Goal: Browse casually: Explore the website without a specific task or goal

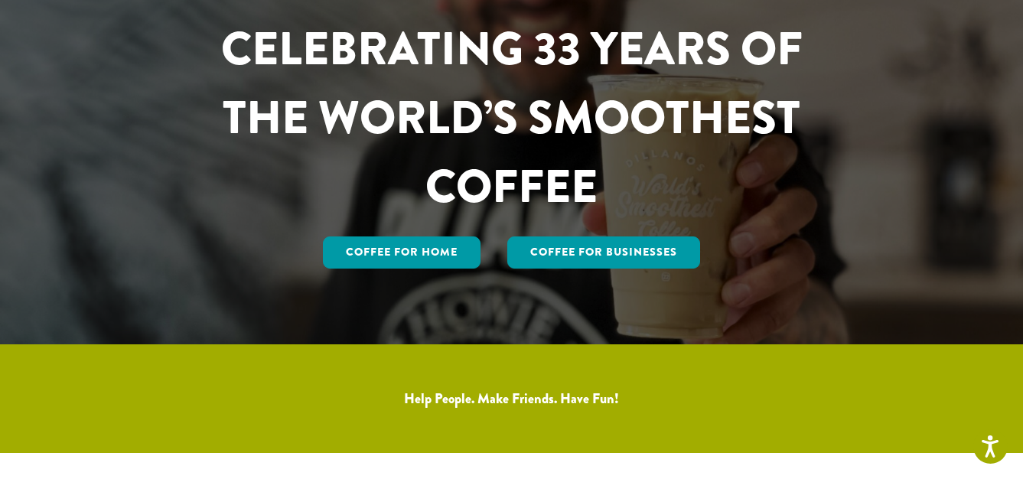
scroll to position [139, 0]
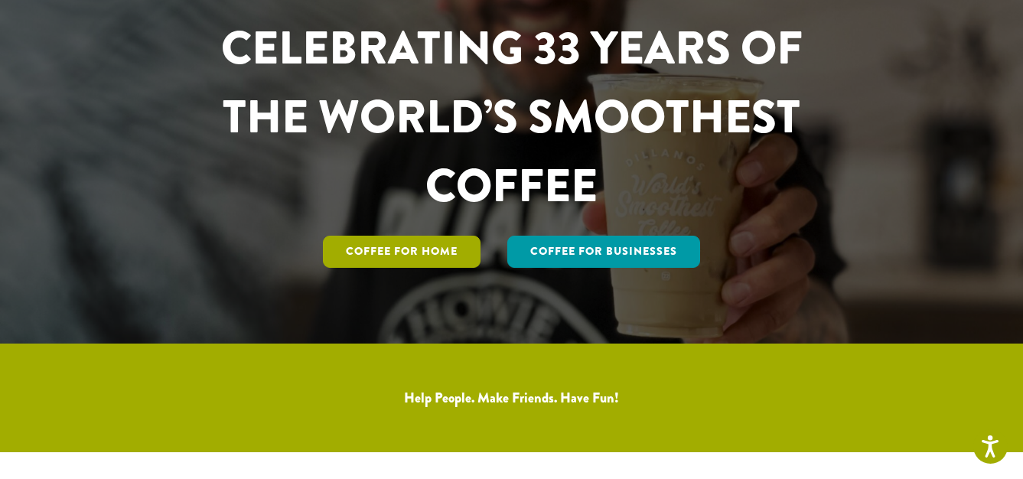
click at [457, 246] on link "Coffee for Home" at bounding box center [402, 252] width 158 height 32
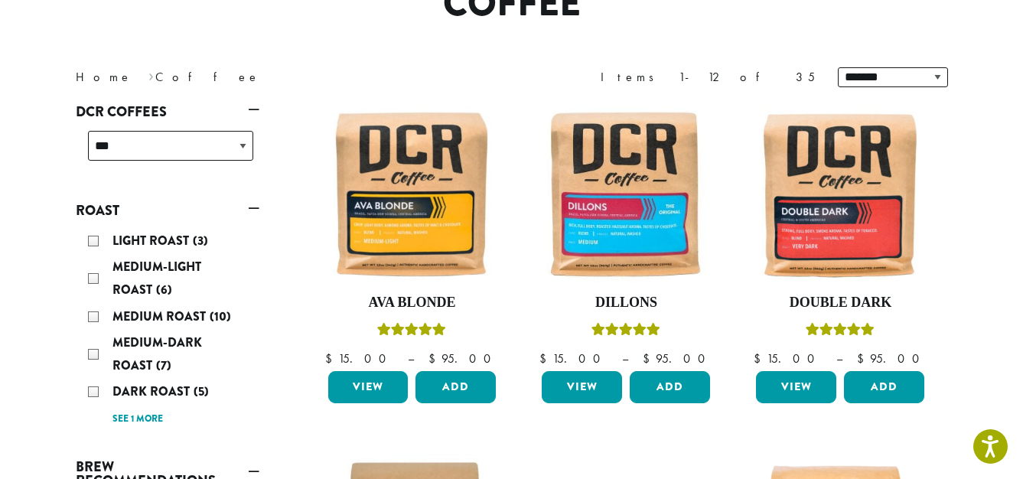
scroll to position [185, 0]
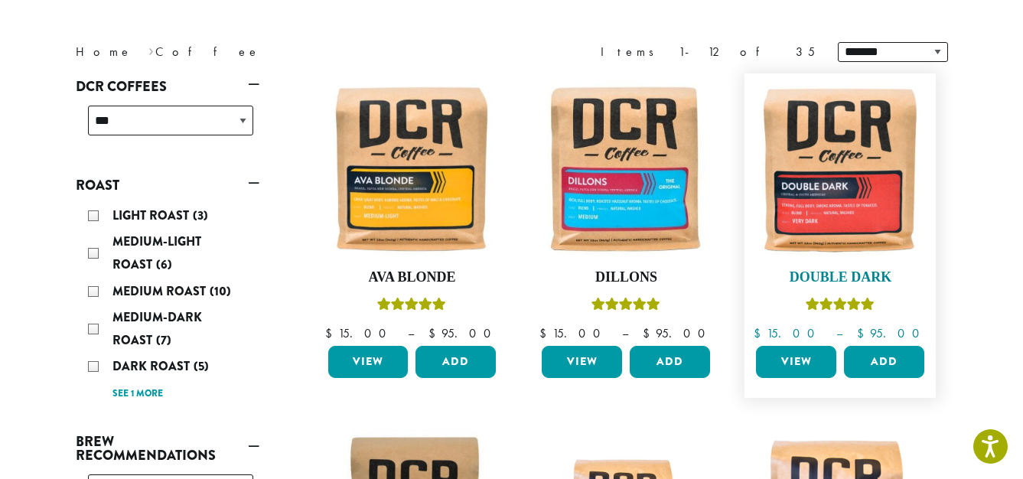
click at [822, 158] on img at bounding box center [840, 169] width 176 height 176
click at [822, 164] on img at bounding box center [840, 169] width 176 height 176
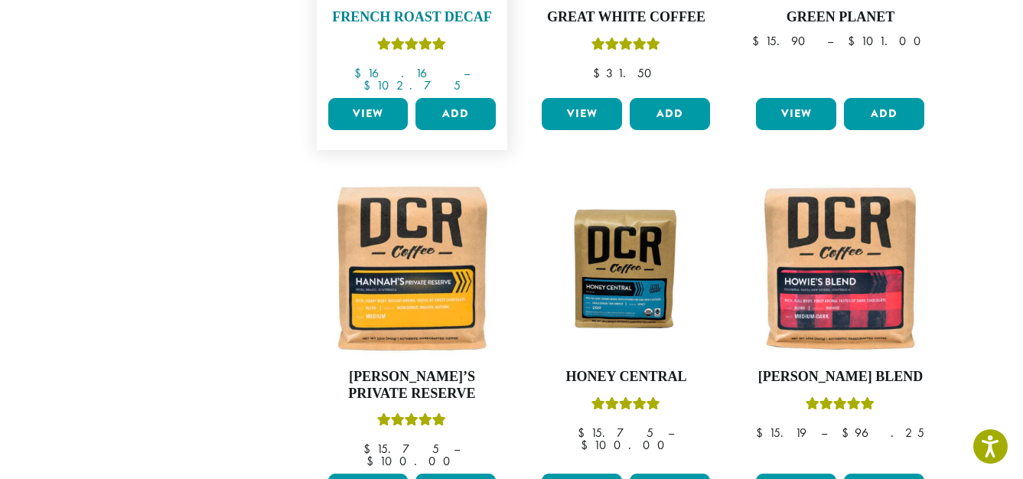
scroll to position [1168, 0]
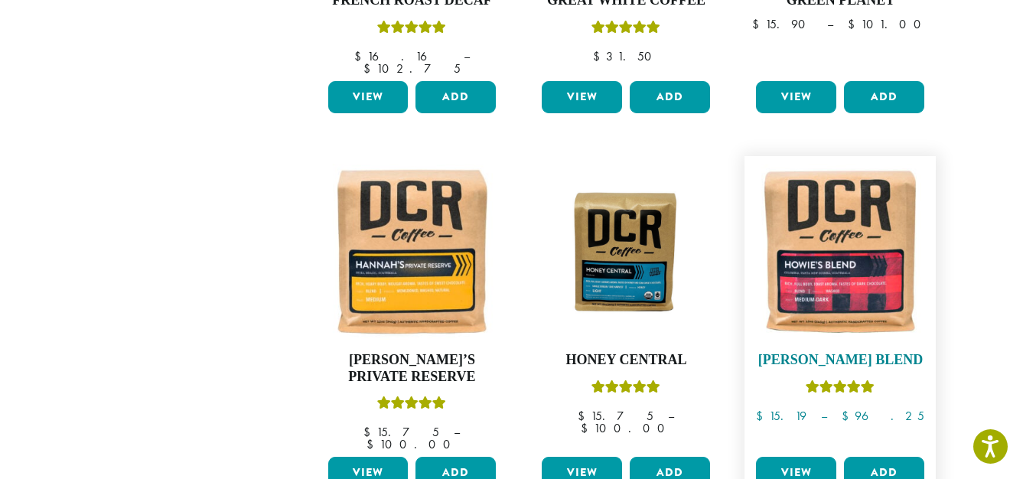
click at [816, 231] on img at bounding box center [840, 252] width 176 height 176
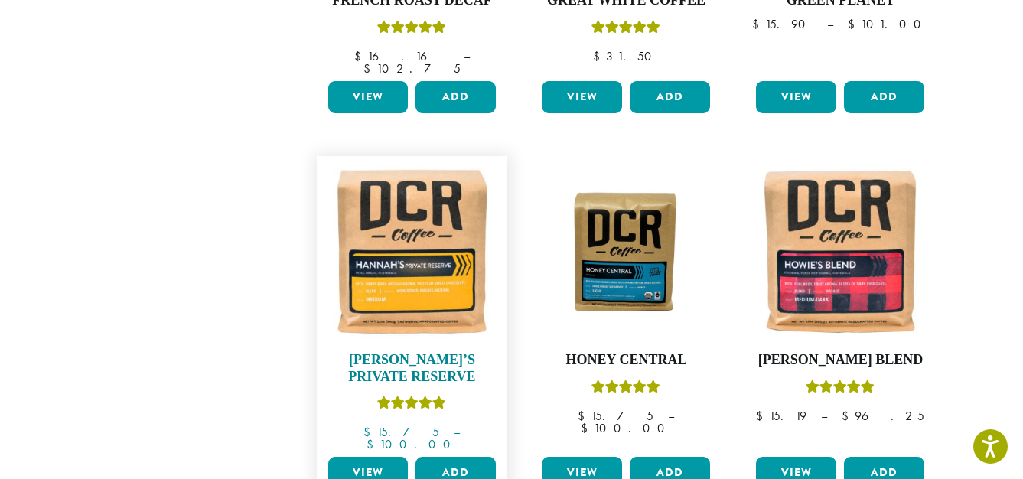
click at [399, 269] on img at bounding box center [412, 252] width 176 height 176
click at [396, 352] on h4 "Hannah’s Private Reserve" at bounding box center [412, 368] width 176 height 33
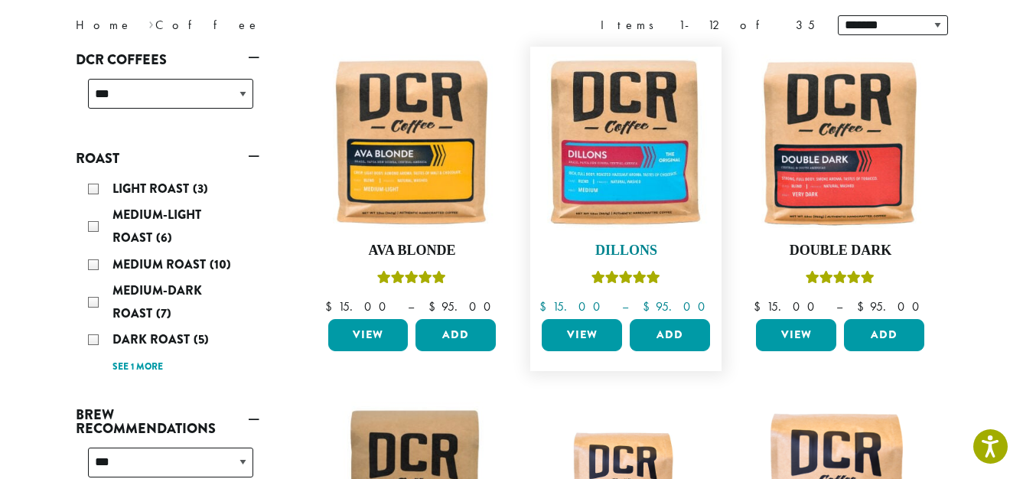
scroll to position [126, 0]
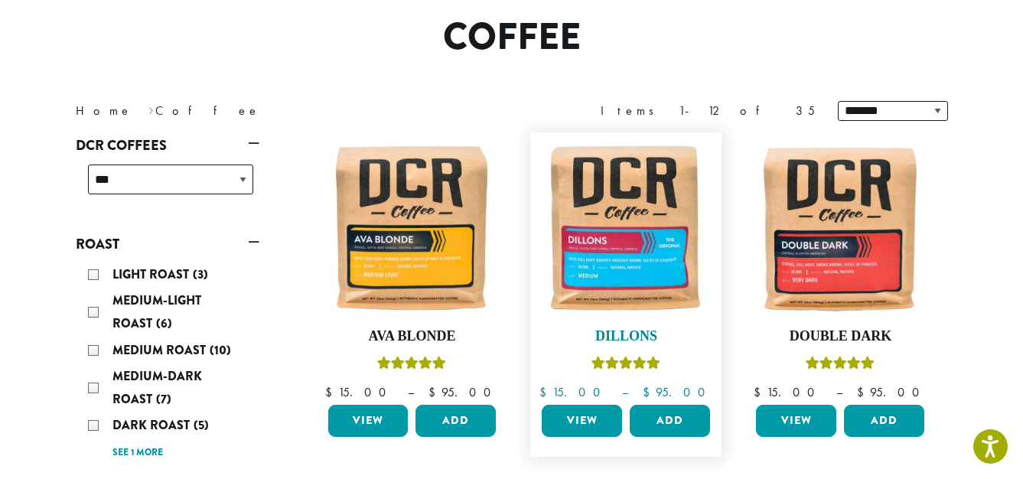
click at [609, 250] on img at bounding box center [626, 228] width 176 height 176
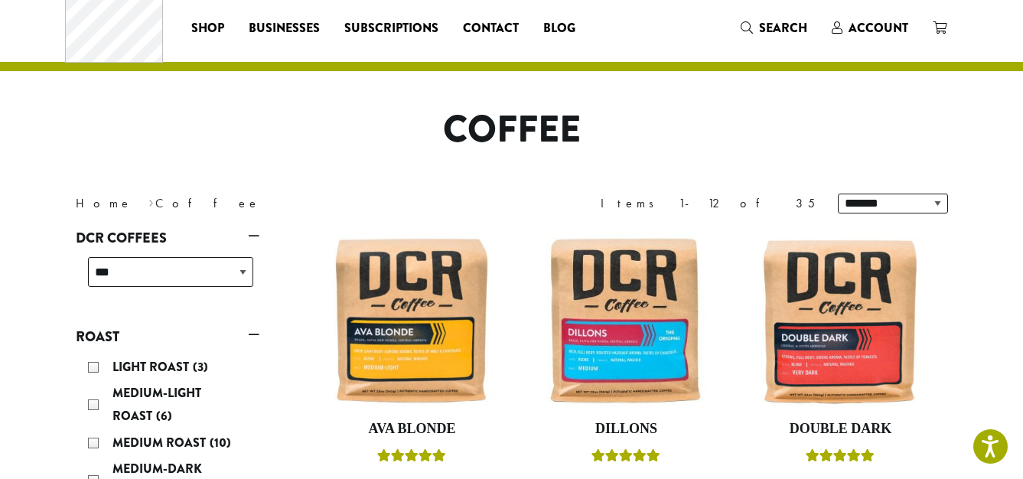
scroll to position [5, 0]
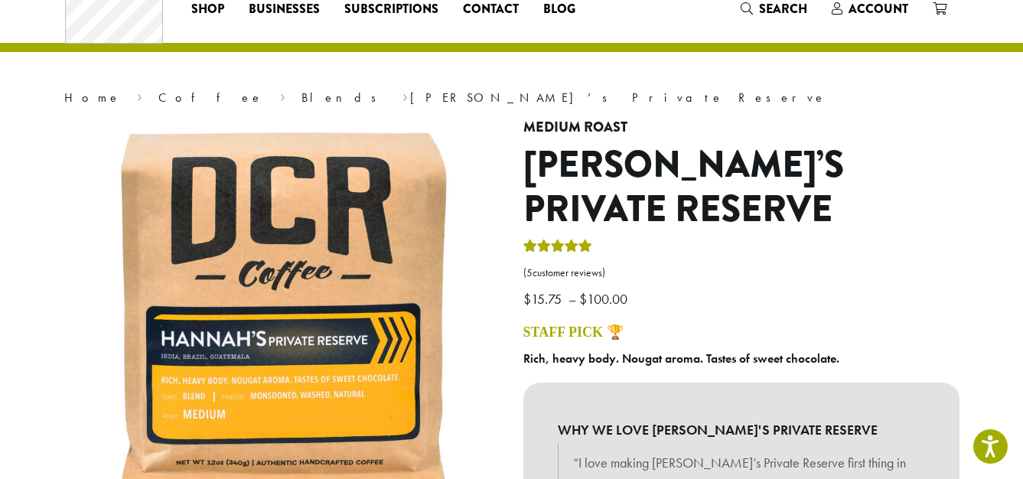
scroll to position [55, 0]
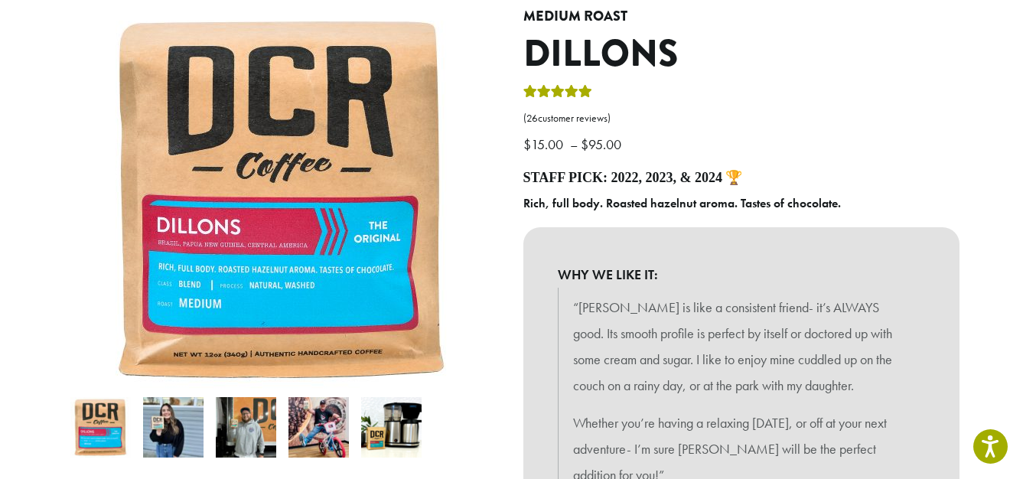
scroll to position [269, 0]
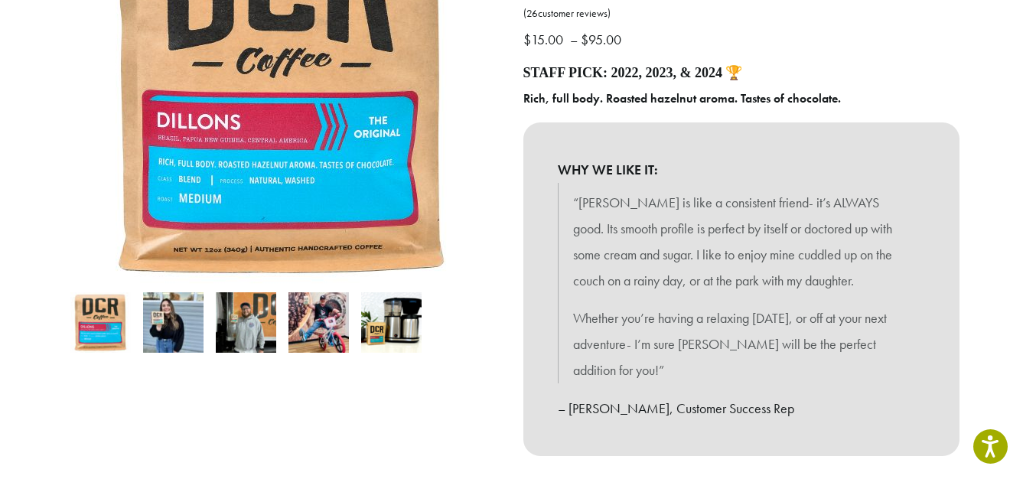
click at [177, 316] on img at bounding box center [173, 322] width 60 height 60
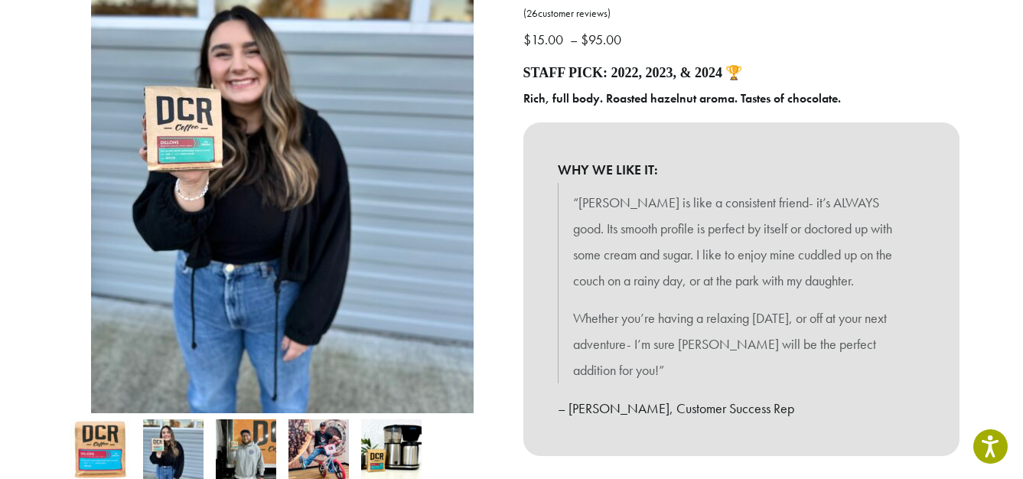
click at [288, 405] on img at bounding box center [282, 159] width 383 height 510
click at [337, 439] on img at bounding box center [318, 449] width 60 height 60
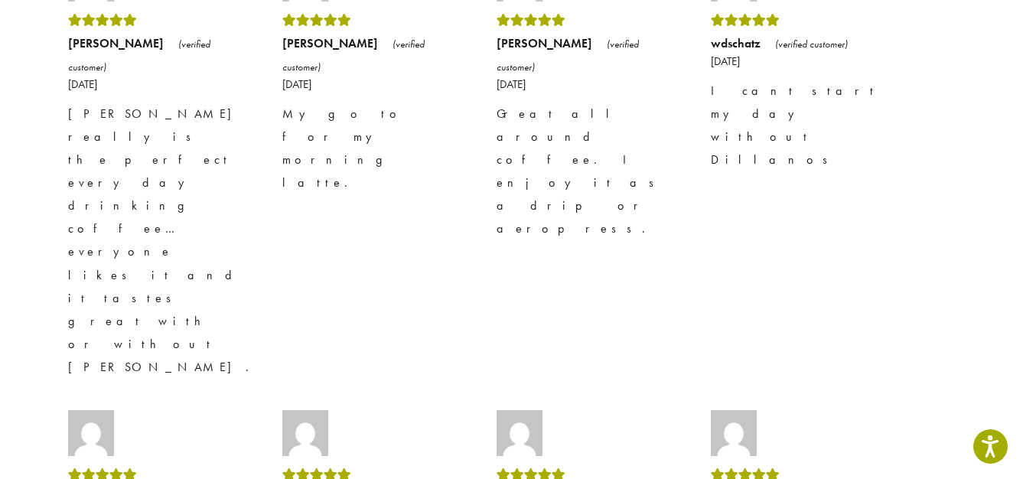
scroll to position [2378, 0]
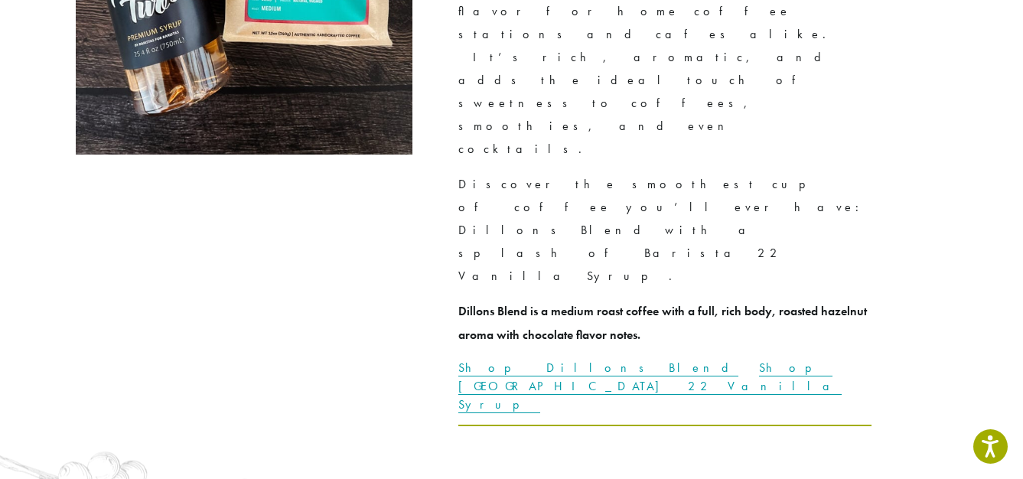
scroll to position [3686, 0]
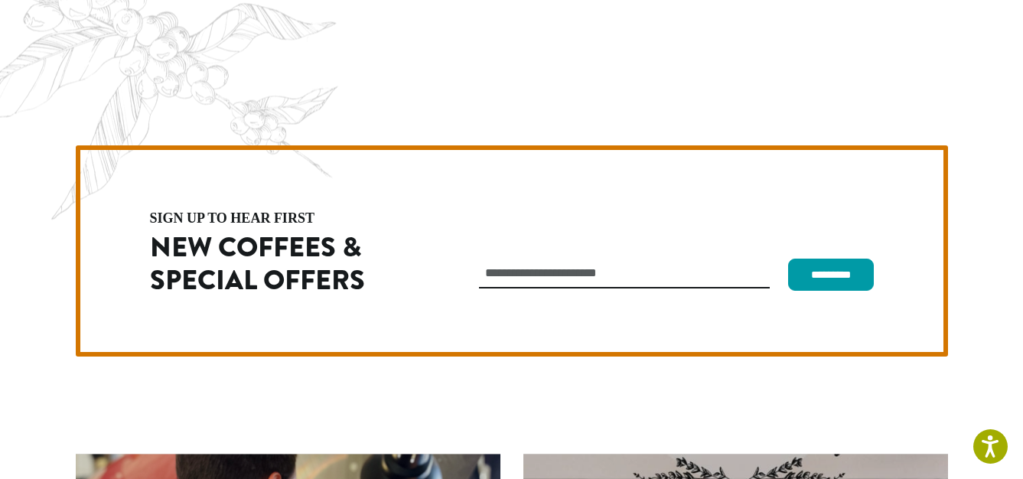
scroll to position [4121, 0]
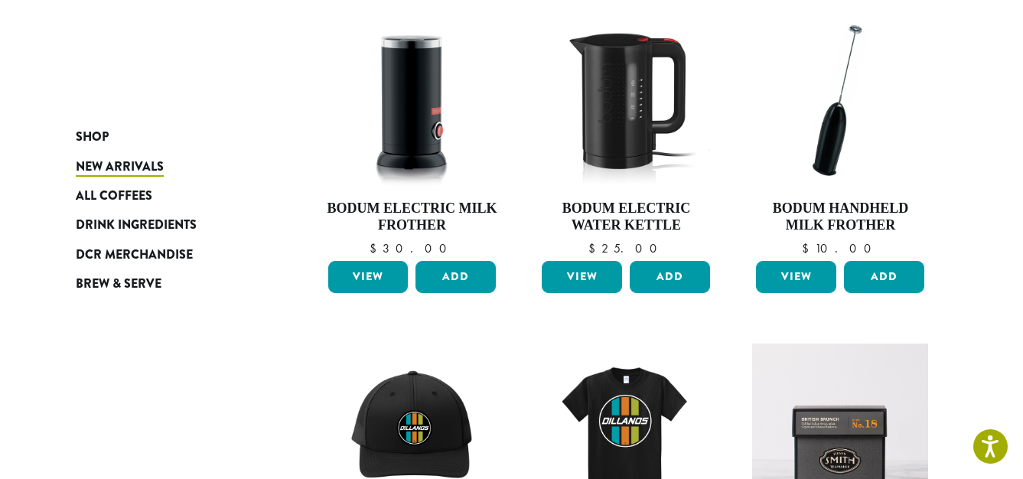
scroll to position [252, 0]
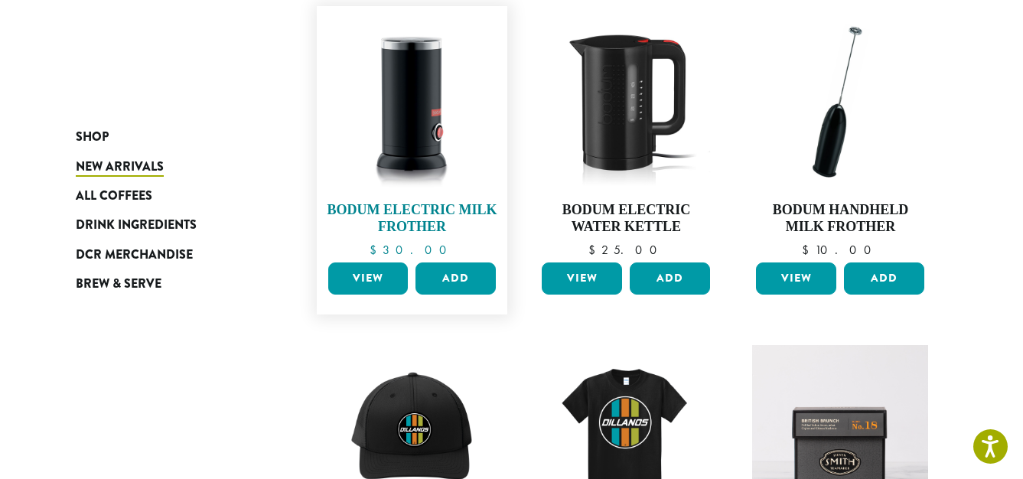
click at [444, 187] on img at bounding box center [412, 102] width 176 height 176
click at [441, 211] on h4 "Bodum Electric Milk Frother" at bounding box center [412, 218] width 176 height 33
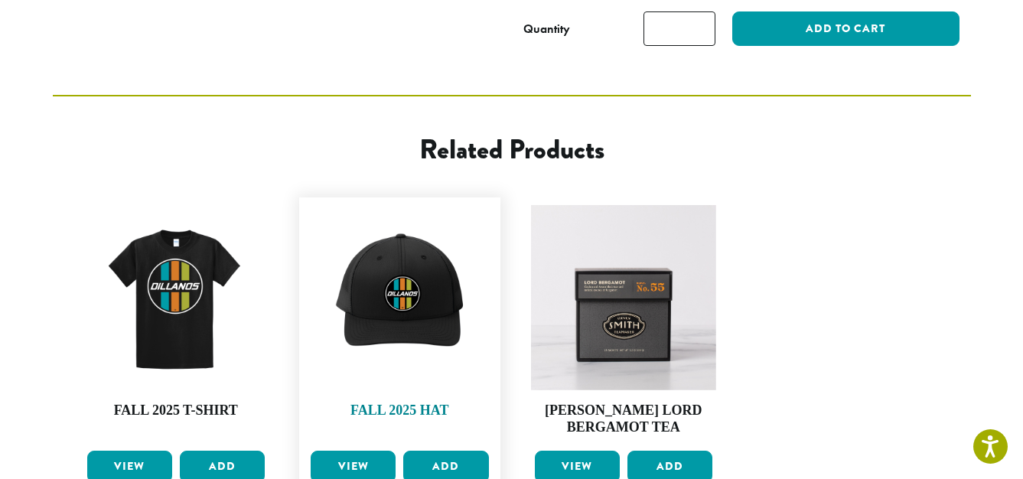
scroll to position [653, 0]
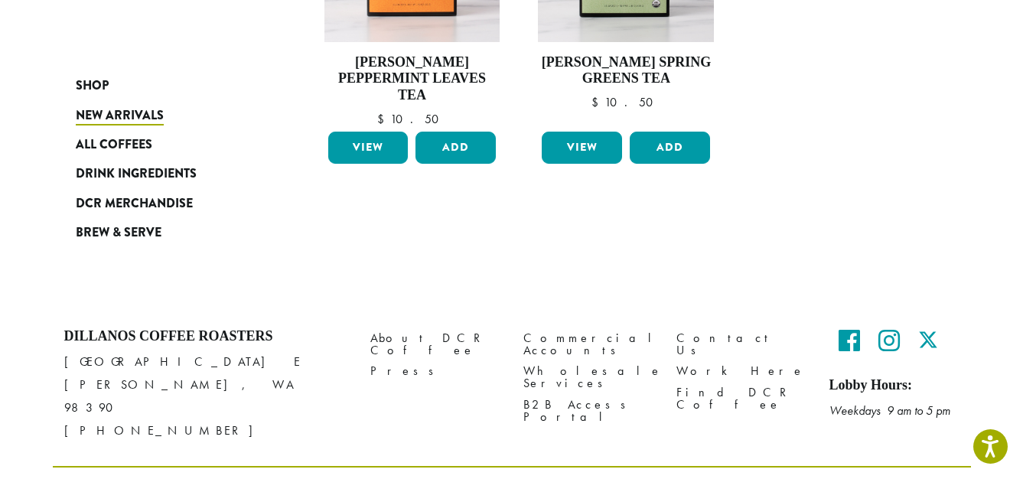
scroll to position [1394, 0]
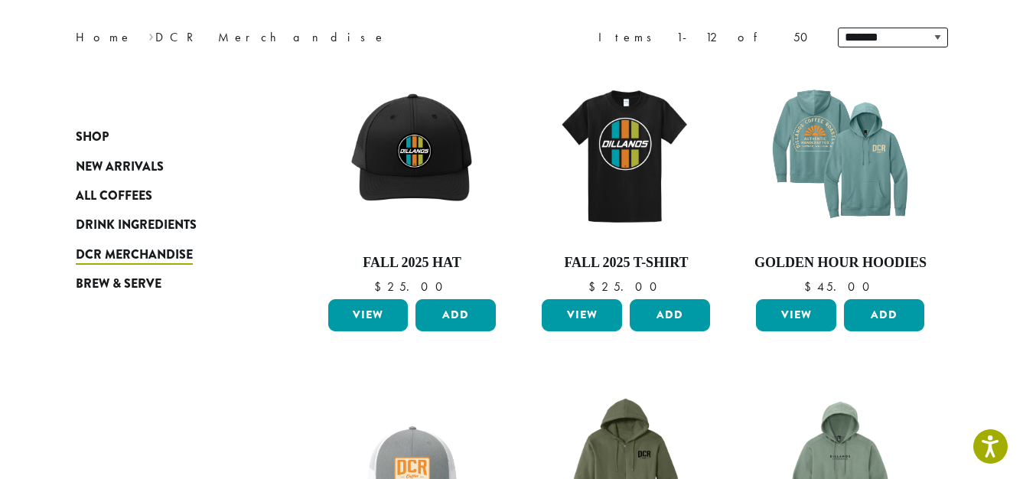
scroll to position [158, 0]
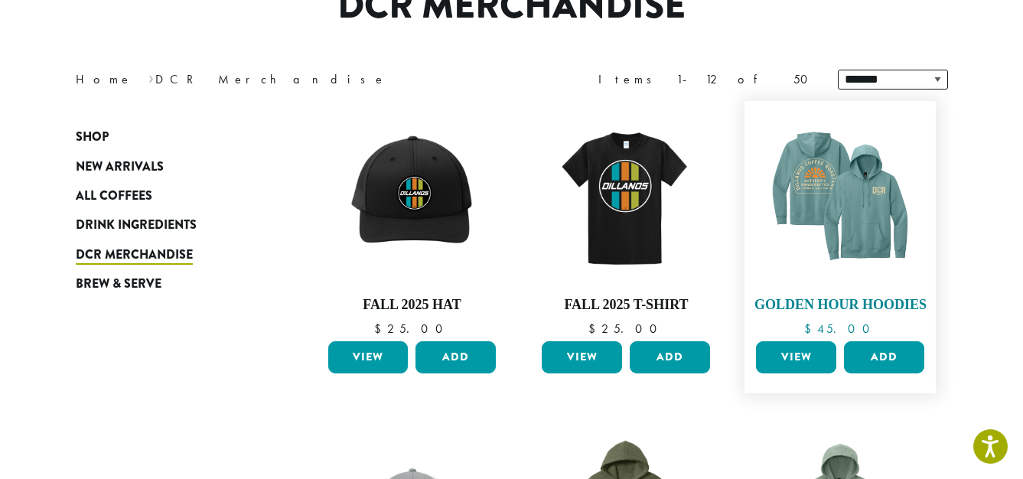
click at [825, 224] on img at bounding box center [840, 197] width 176 height 176
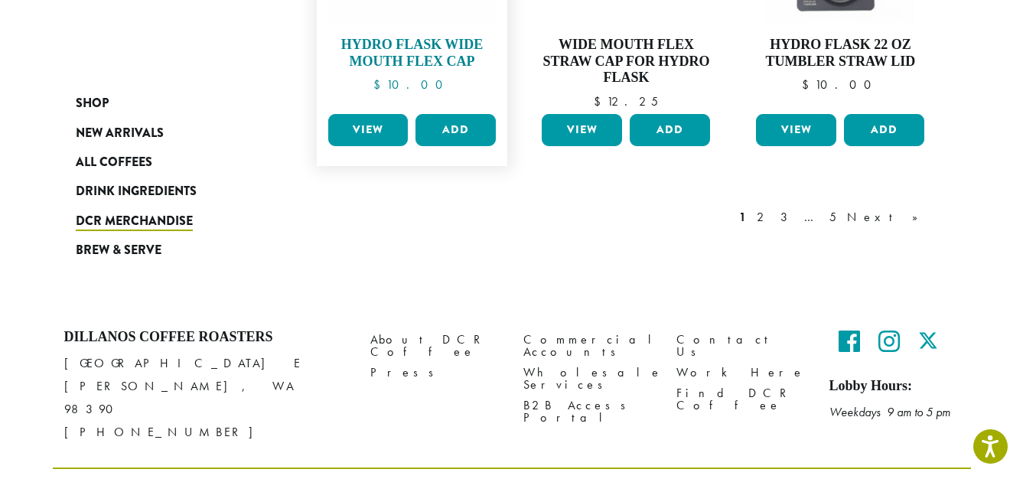
scroll to position [1339, 0]
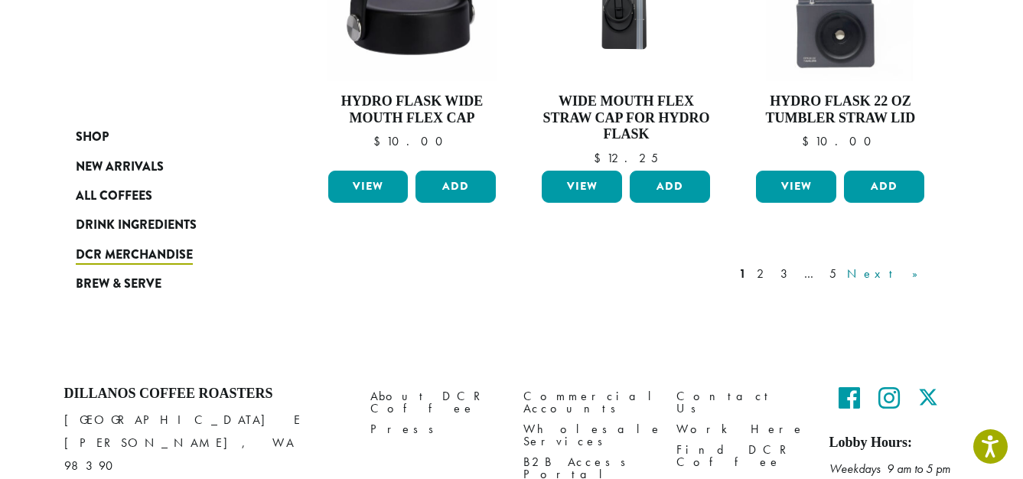
click at [902, 269] on link "Next »" at bounding box center [888, 274] width 88 height 18
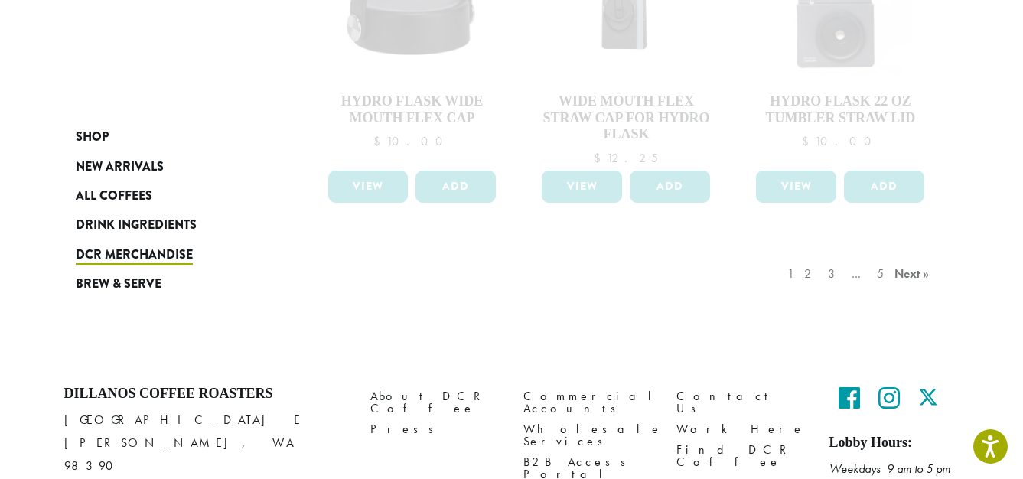
click at [910, 272] on div "1 2 3 … 5 Next »" at bounding box center [860, 289] width 152 height 72
click at [827, 267] on div "1 2 3 … 5 Next »" at bounding box center [860, 289] width 152 height 72
click at [914, 266] on div "1 2 3 … 5 Next »" at bounding box center [860, 289] width 152 height 72
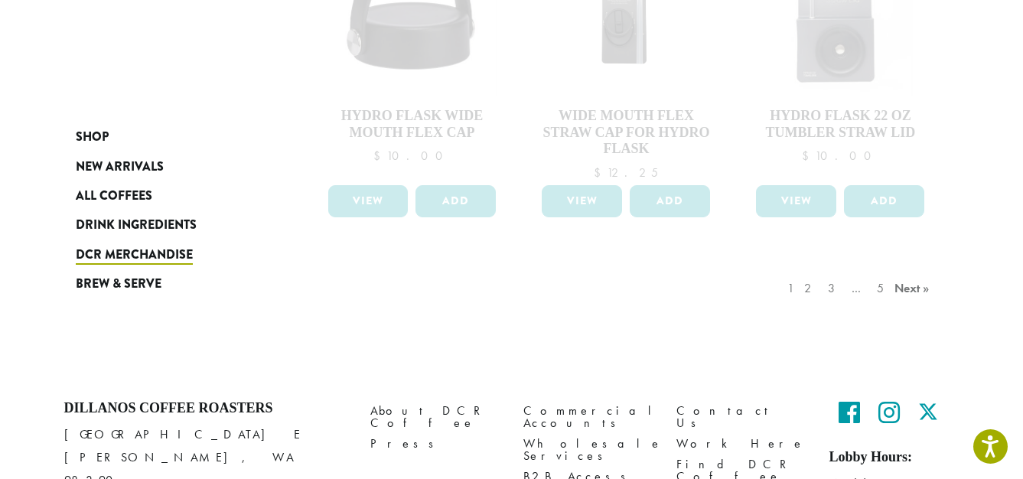
scroll to position [1336, 0]
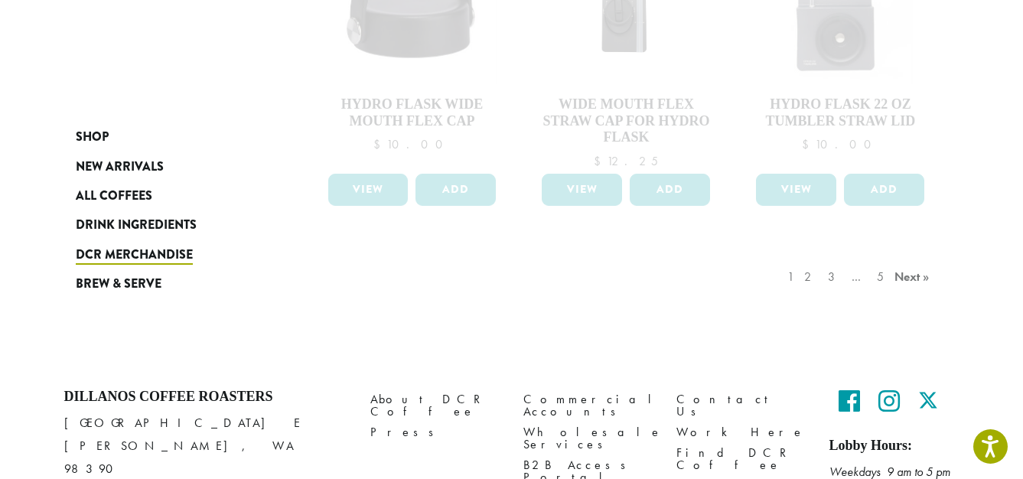
click at [908, 274] on div "1 2 3 … 5 Next »" at bounding box center [860, 292] width 152 height 72
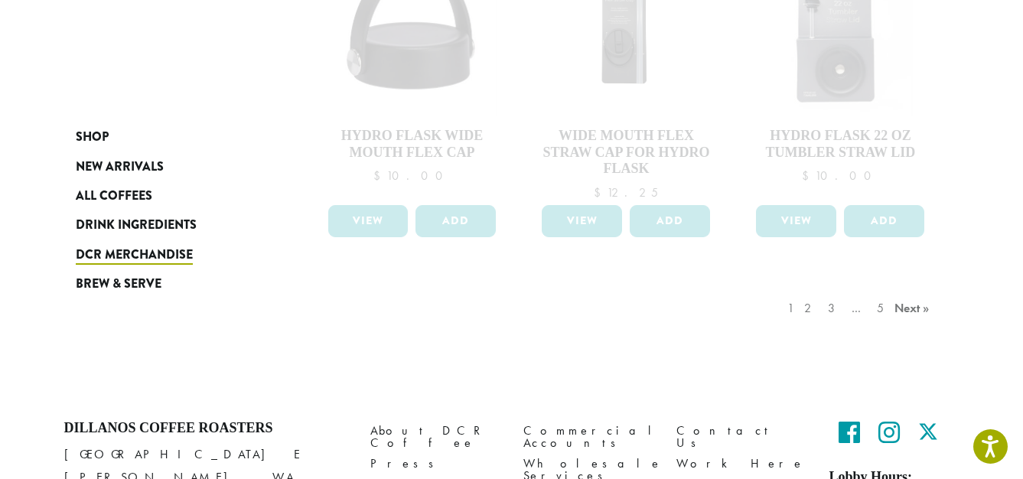
scroll to position [1280, 0]
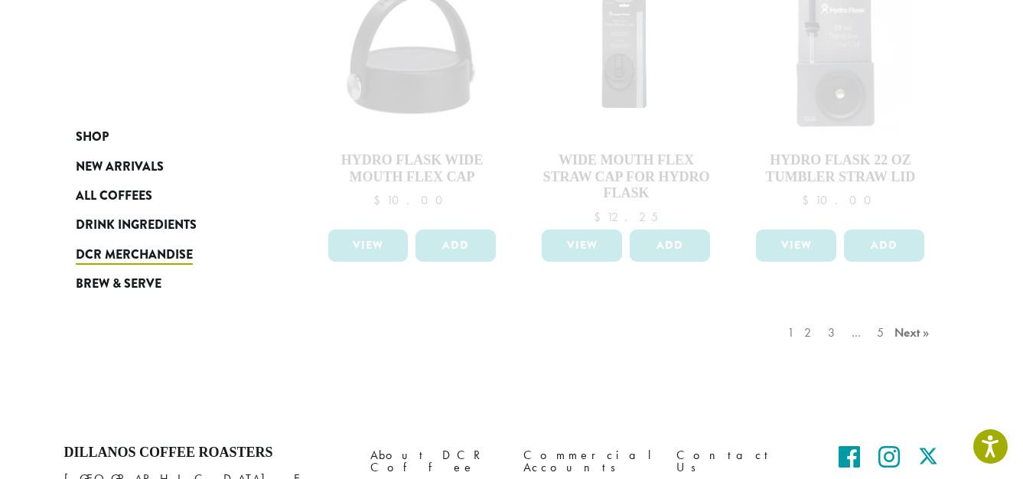
click at [819, 330] on div "1 2 3 … 5 Next »" at bounding box center [860, 348] width 152 height 72
click at [823, 330] on div "1 2 3 … 5 Next »" at bounding box center [860, 348] width 152 height 72
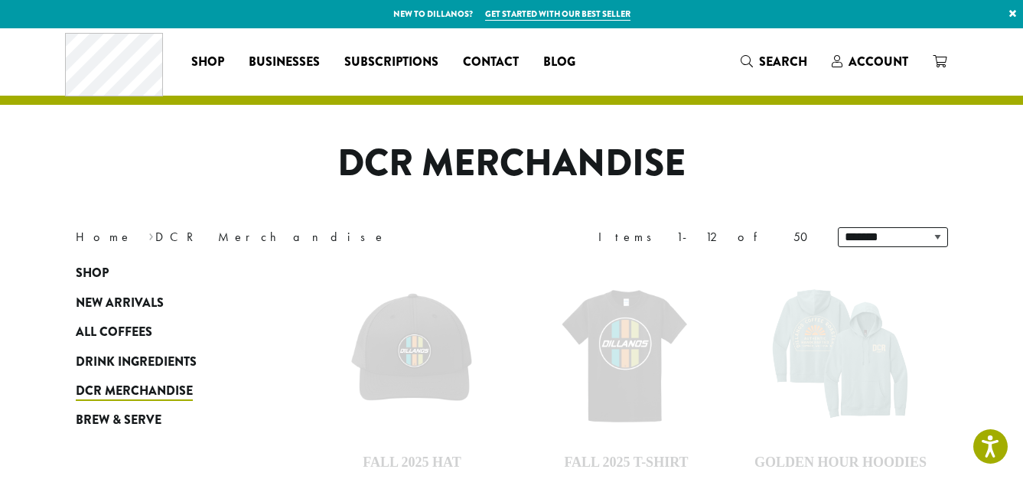
scroll to position [0, 0]
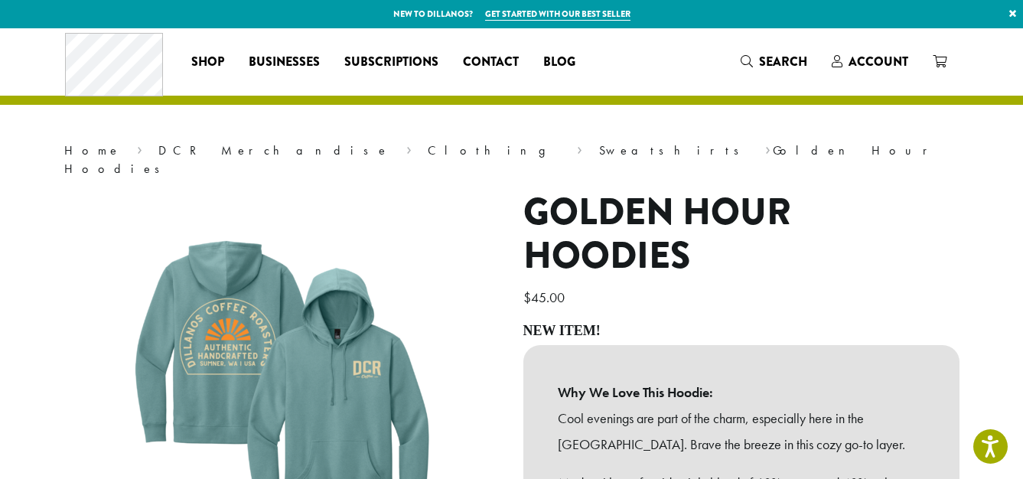
scroll to position [1, 0]
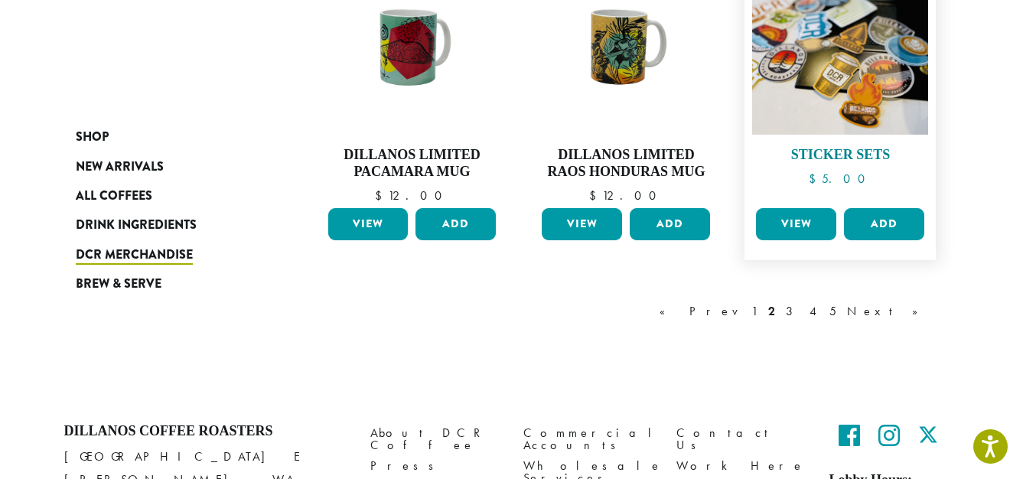
scroll to position [1323, 0]
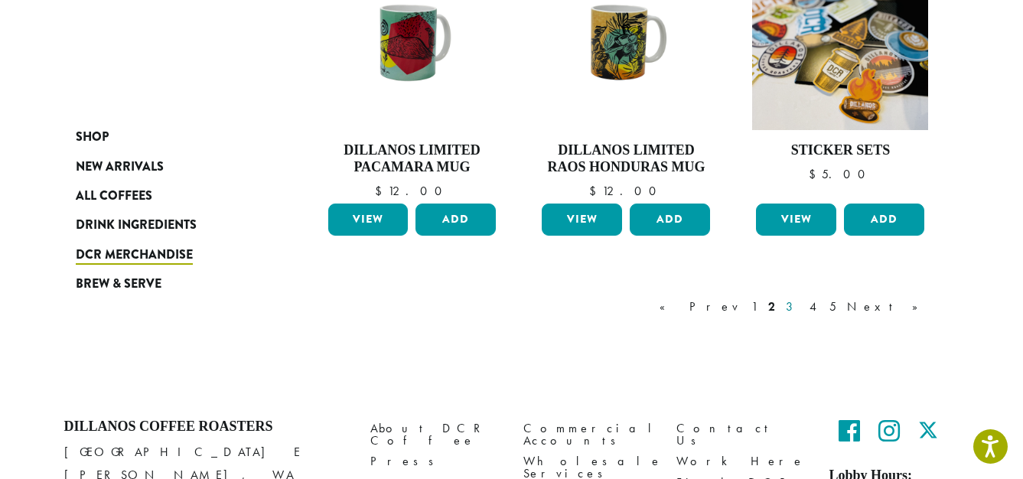
click at [802, 298] on link "3" at bounding box center [792, 307] width 19 height 18
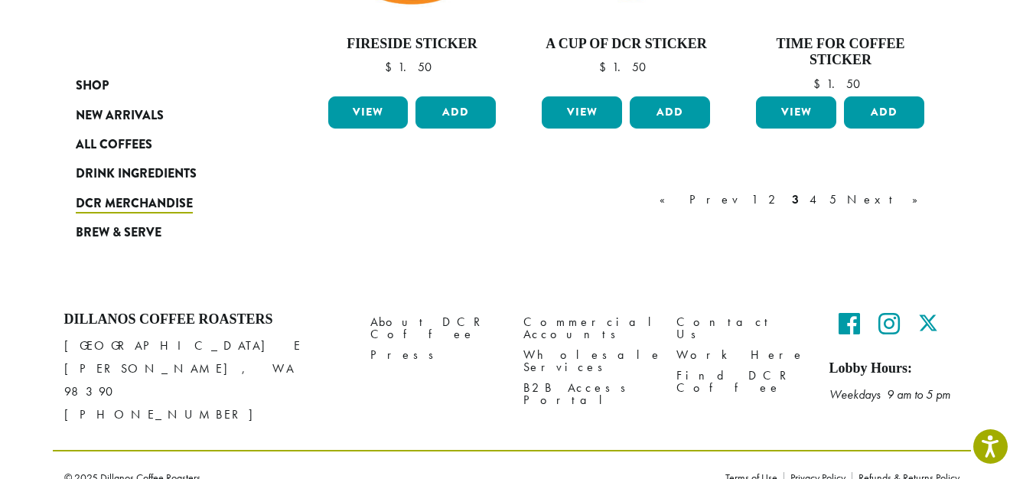
scroll to position [1412, 0]
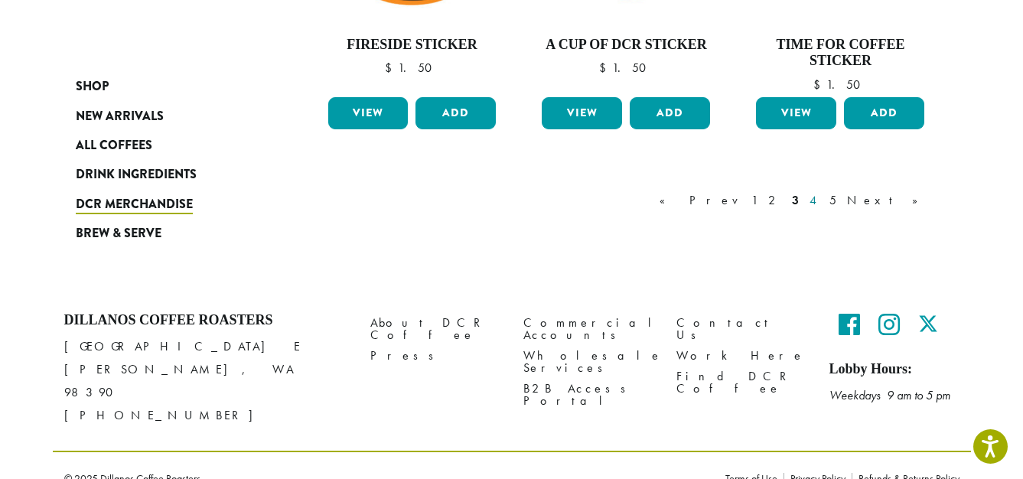
click at [822, 194] on link "4" at bounding box center [813, 200] width 15 height 18
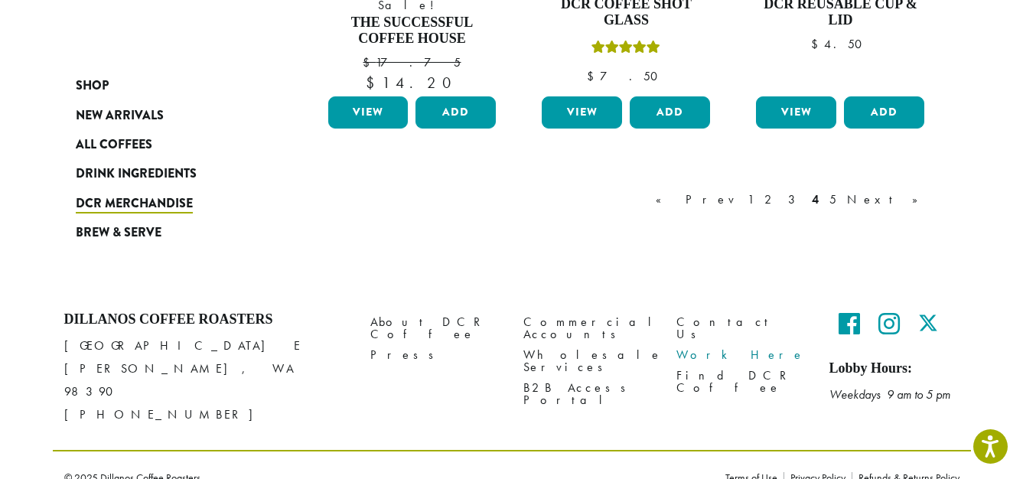
scroll to position [1452, 0]
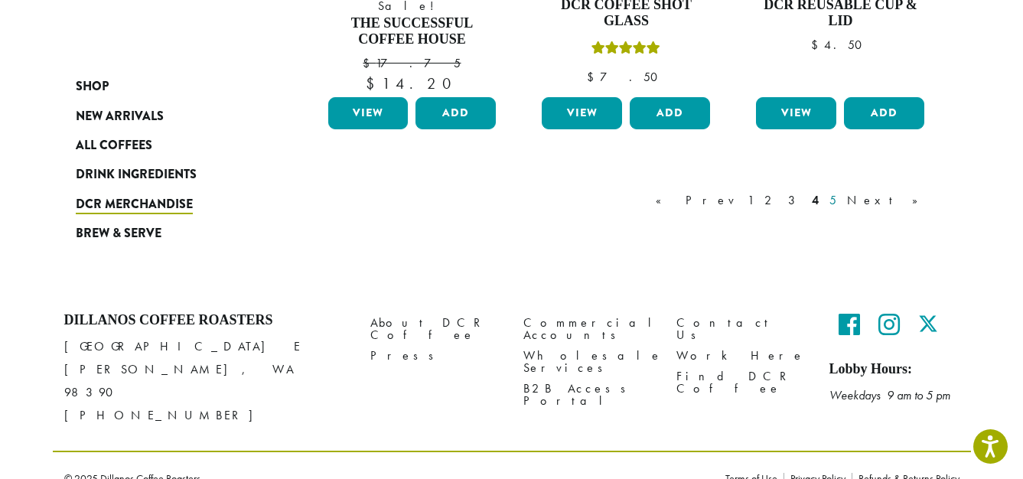
click at [839, 194] on link "5" at bounding box center [832, 200] width 13 height 18
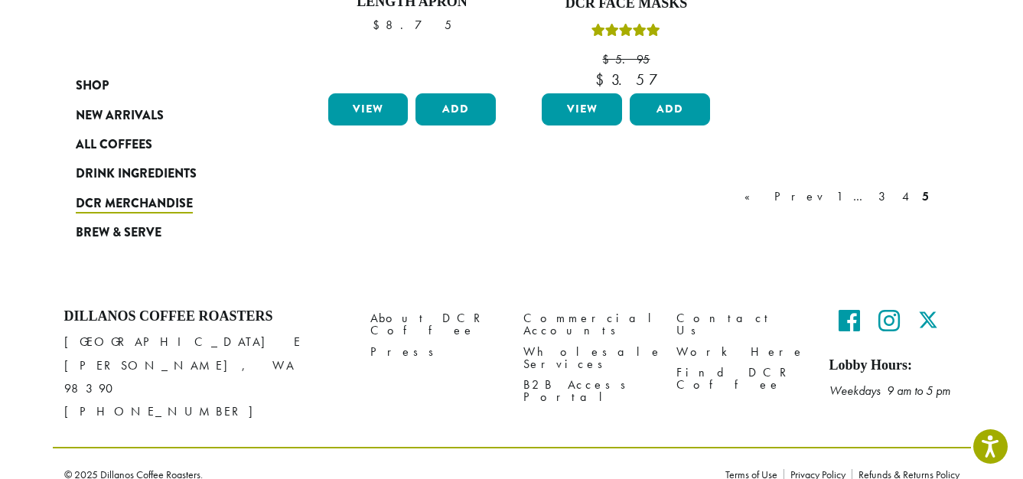
scroll to position [477, 0]
